Goal: Find specific fact: Find contact information

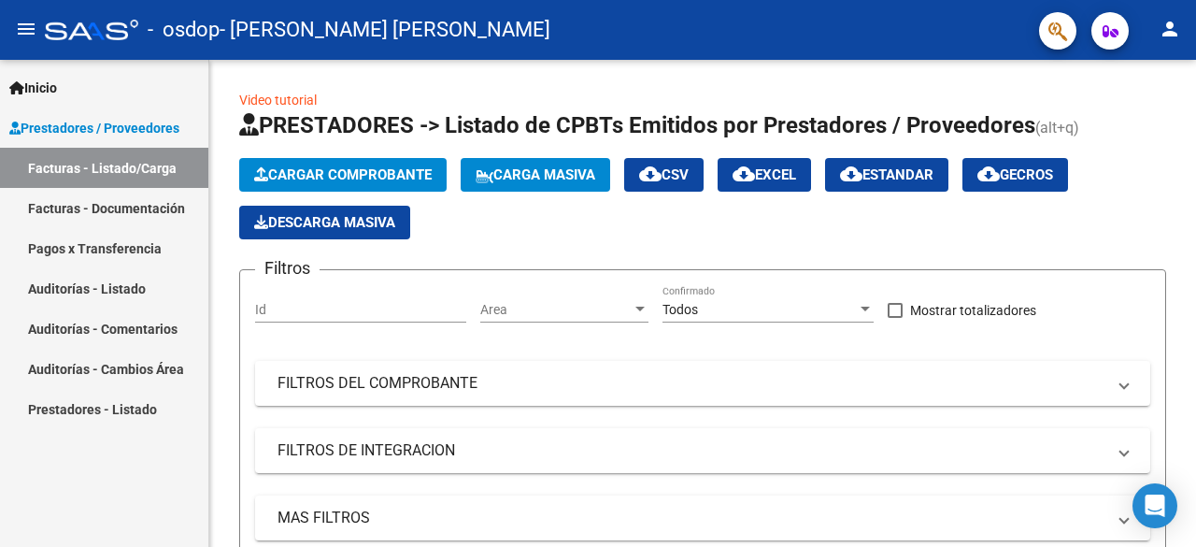
scroll to position [0, 1868]
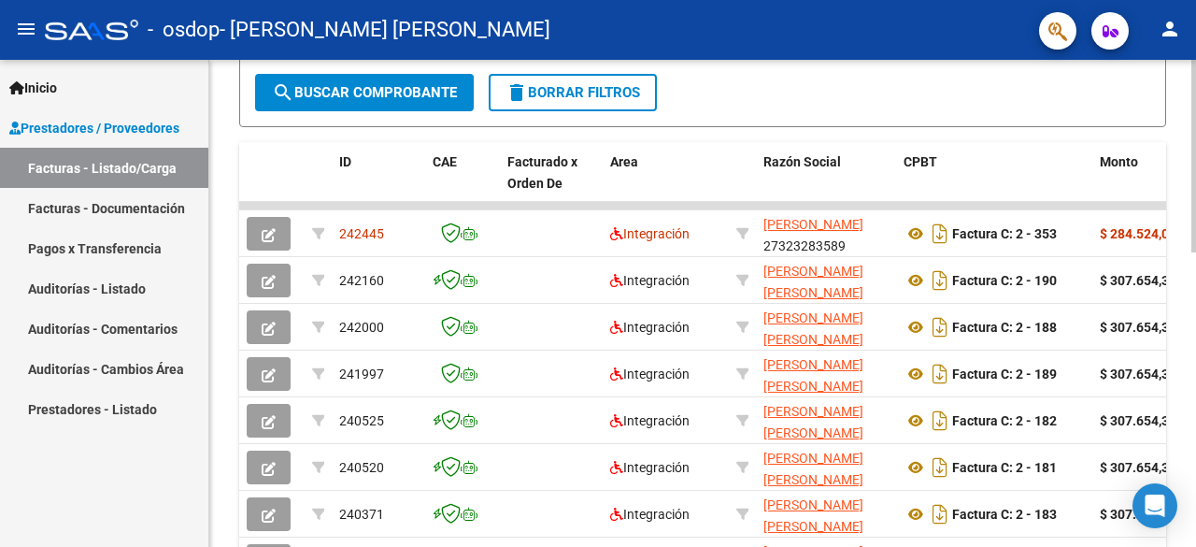
click at [1195, 544] on div at bounding box center [1193, 303] width 5 height 487
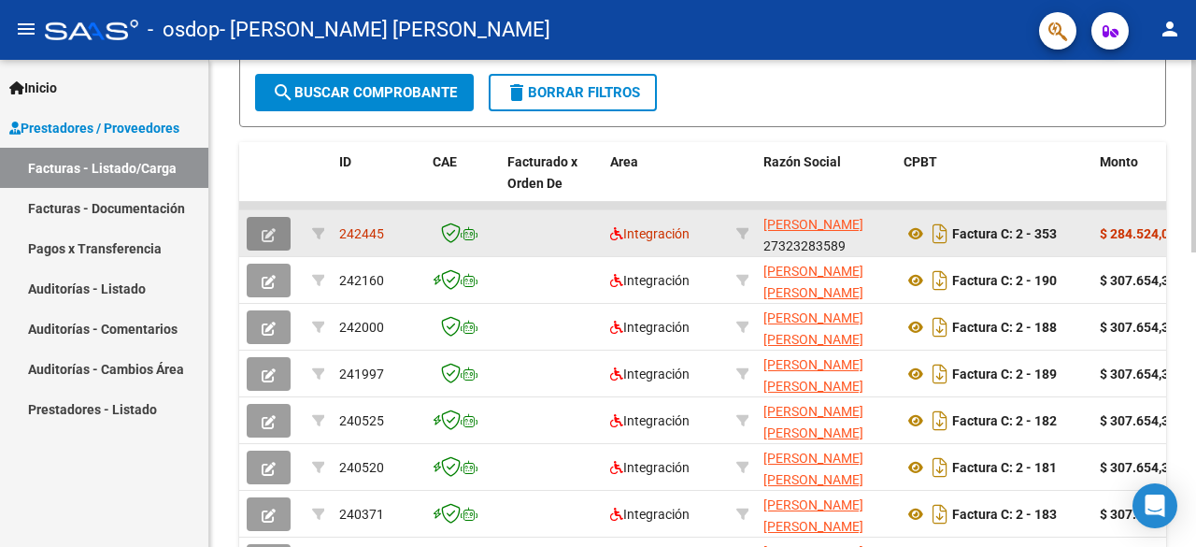
click at [262, 242] on button "button" at bounding box center [269, 234] width 44 height 34
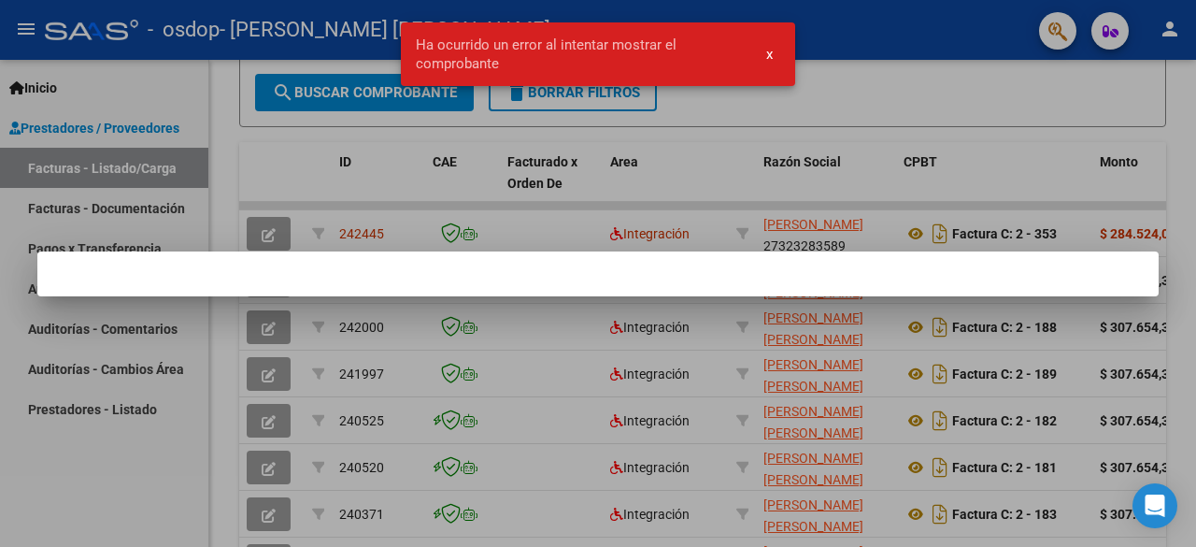
click at [996, 100] on div at bounding box center [598, 273] width 1196 height 547
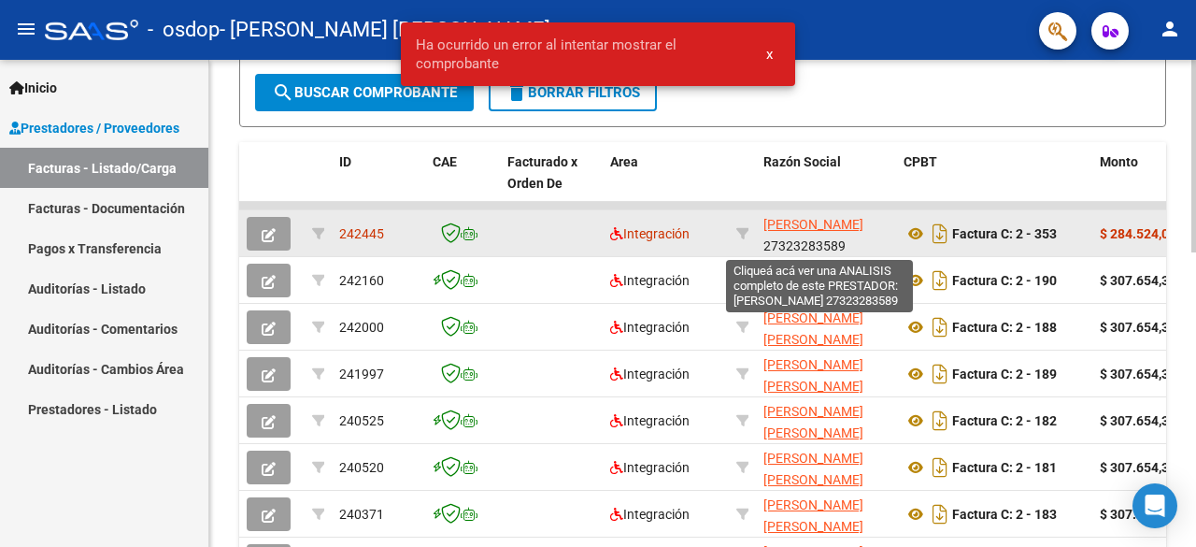
click at [797, 227] on span "[PERSON_NAME]" at bounding box center [813, 224] width 100 height 15
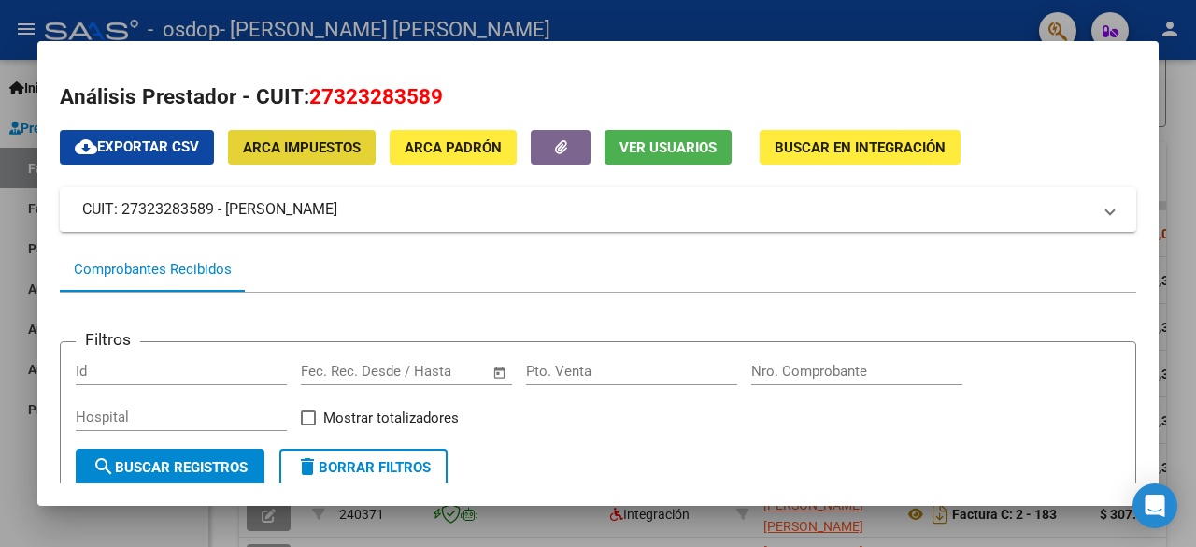
click at [277, 150] on span "ARCA Impuestos" at bounding box center [302, 147] width 118 height 17
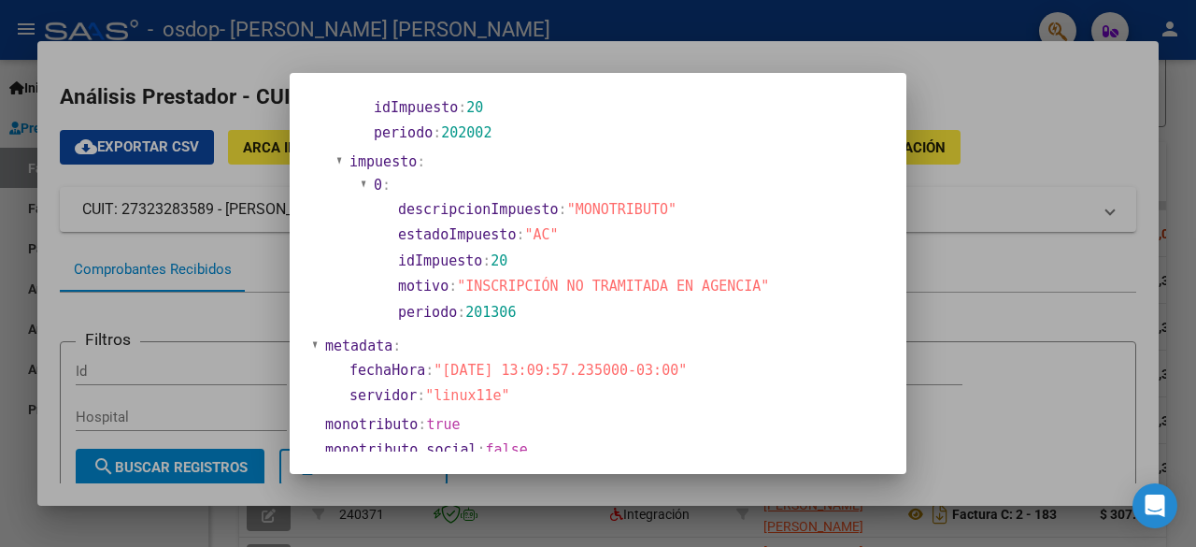
scroll to position [1032, 0]
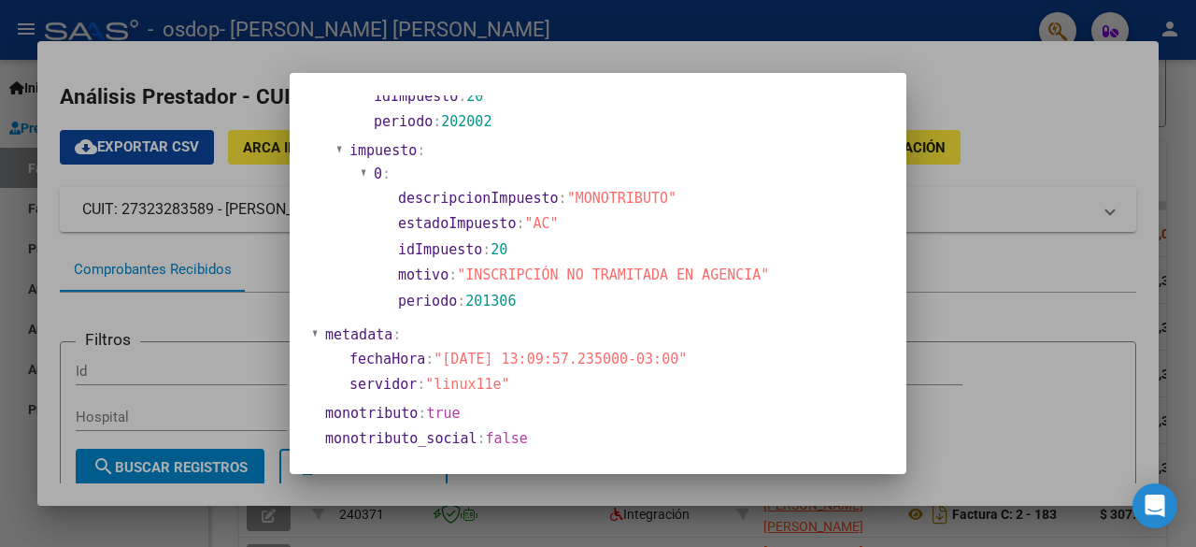
click at [1116, 83] on div at bounding box center [598, 273] width 1196 height 547
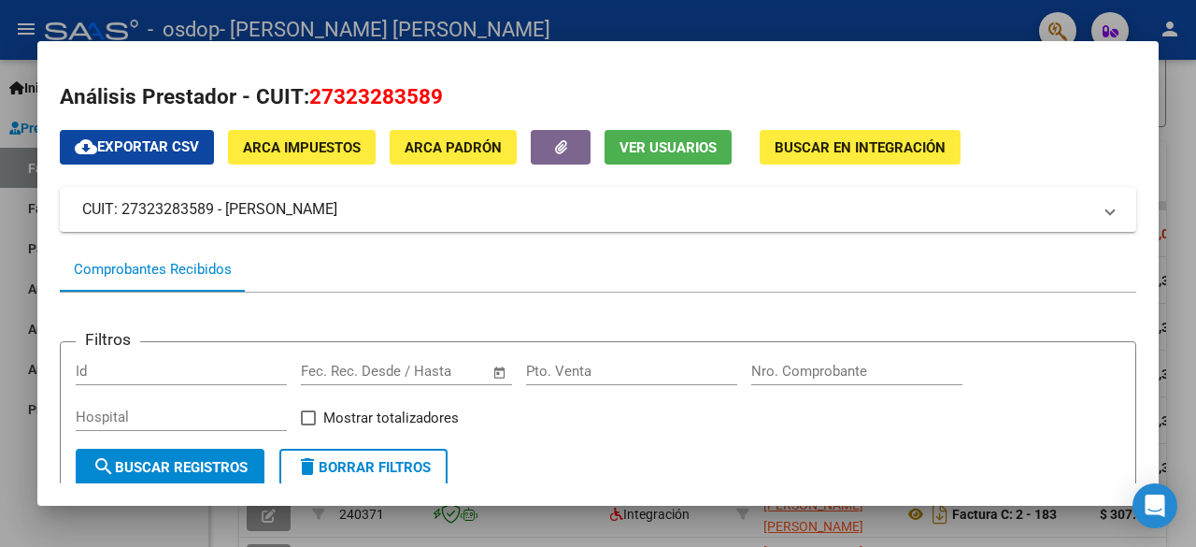
click at [937, 101] on h2 "Análisis Prestador - CUIT: 27323283589" at bounding box center [598, 97] width 1076 height 32
